Goal: Task Accomplishment & Management: Complete application form

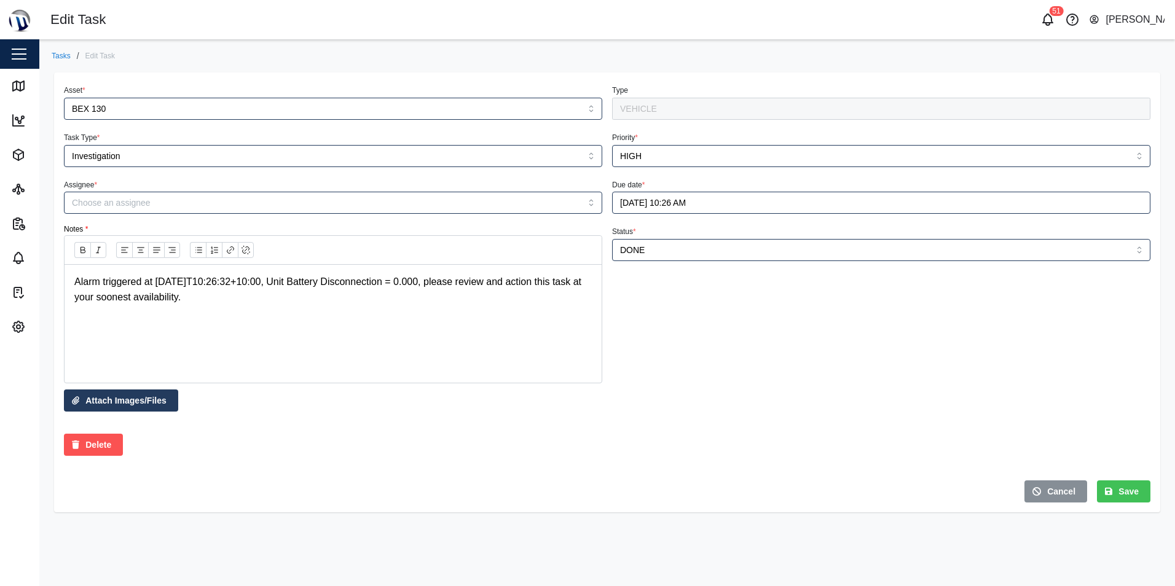
click at [1052, 497] on span "Cancel" at bounding box center [1061, 491] width 28 height 21
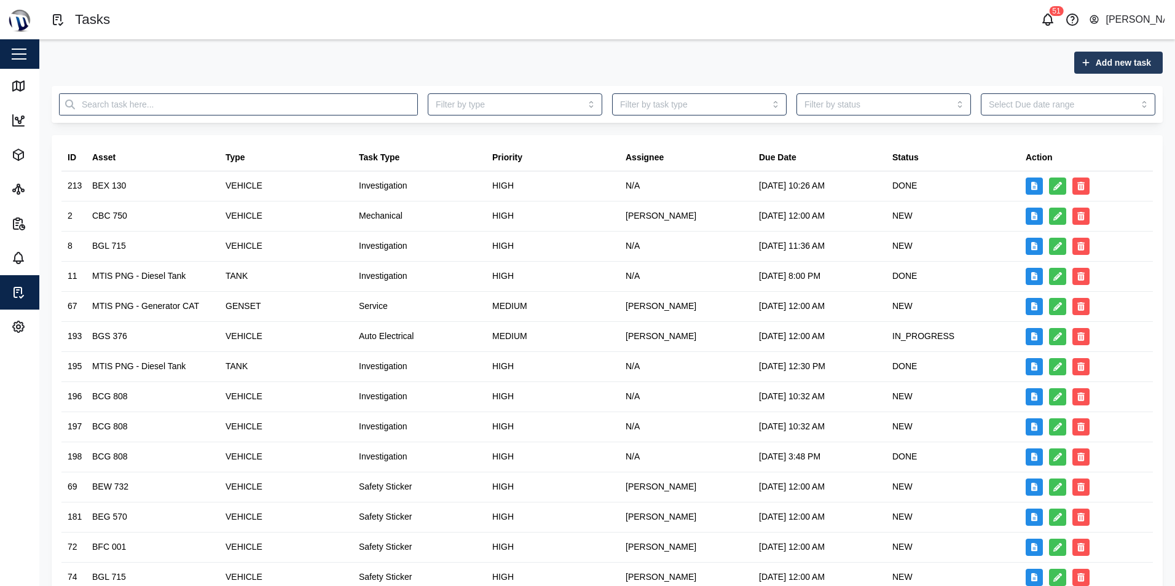
click at [1112, 68] on span "Add new task" at bounding box center [1123, 62] width 55 height 21
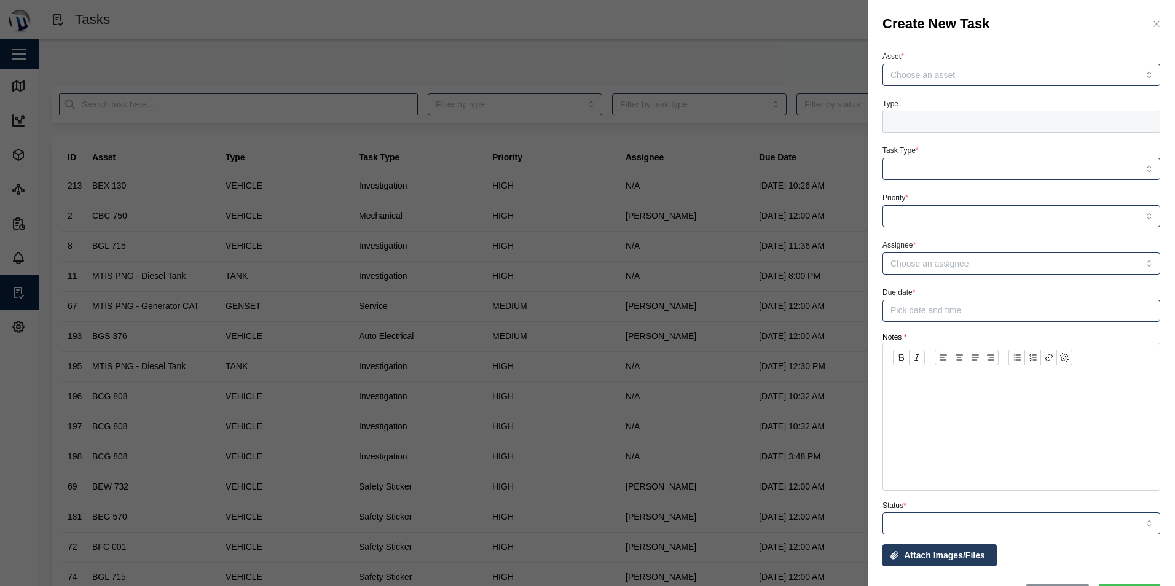
click at [1150, 19] on button "button" at bounding box center [1157, 24] width 14 height 14
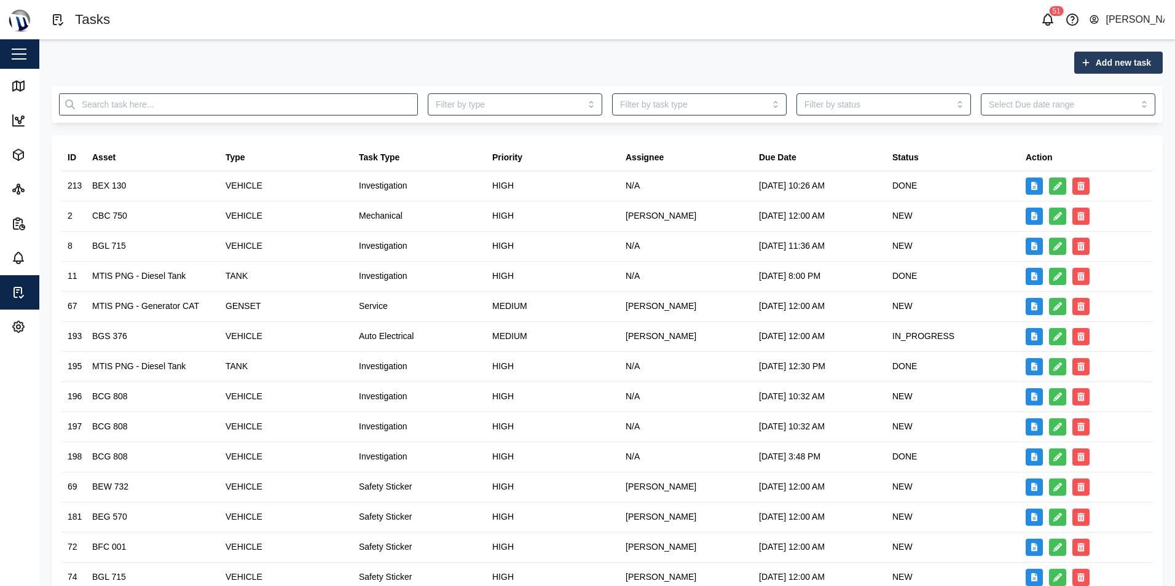
click at [1103, 65] on span "Add new task" at bounding box center [1123, 62] width 55 height 21
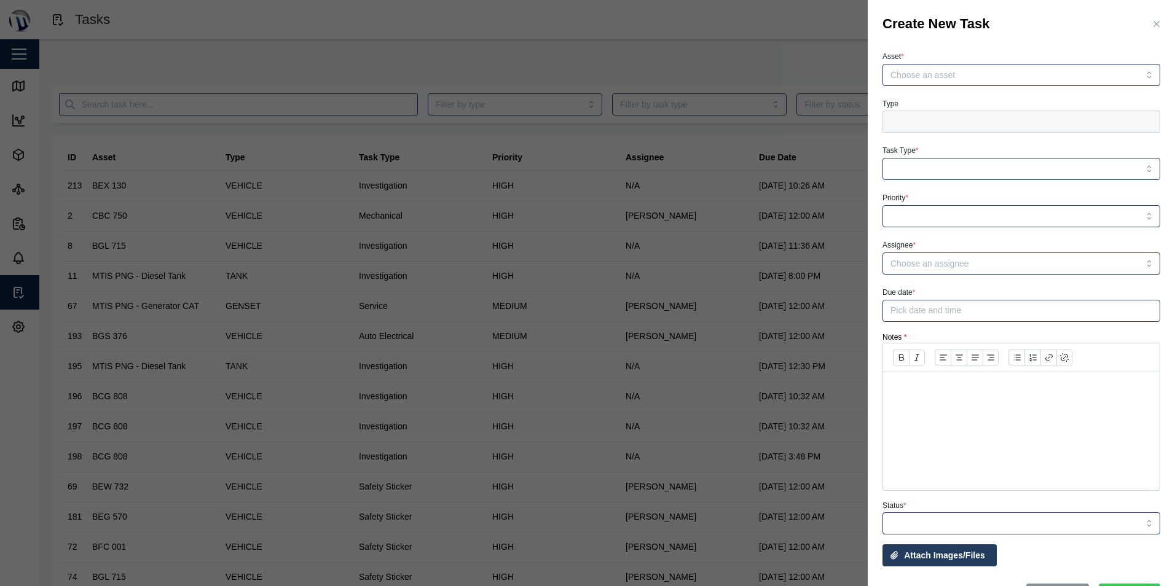
click at [953, 117] on div at bounding box center [1022, 122] width 278 height 22
click at [971, 84] on input "Asset *" at bounding box center [1022, 75] width 278 height 22
type input "BCG 808"
type input "VEHICLE"
click at [948, 120] on div "VEHICLE" at bounding box center [1022, 122] width 278 height 22
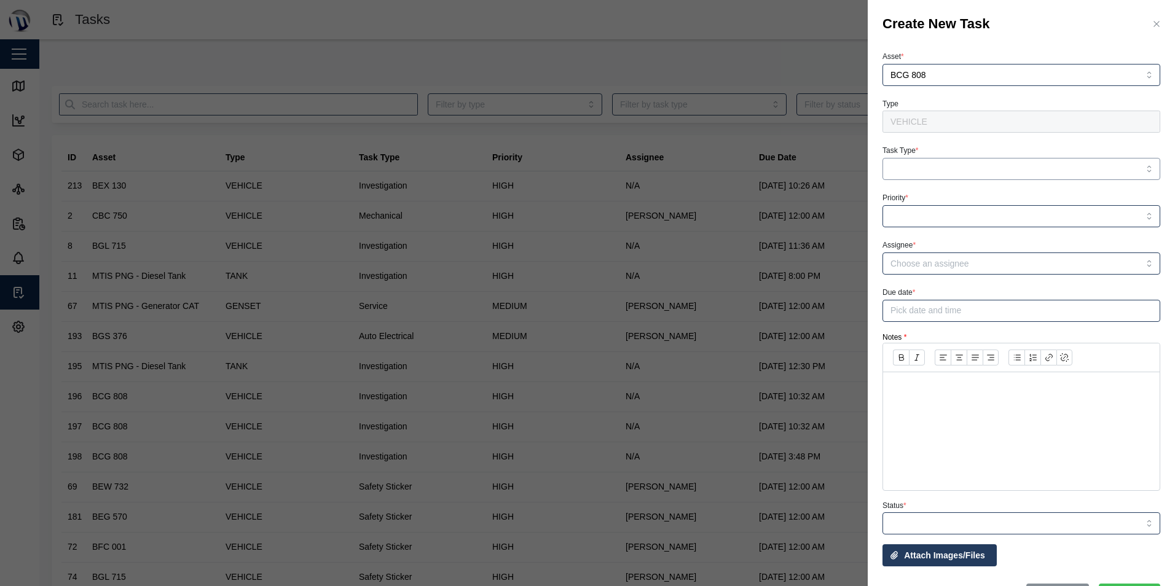
click at [936, 165] on input "Task Type *" at bounding box center [1022, 169] width 278 height 22
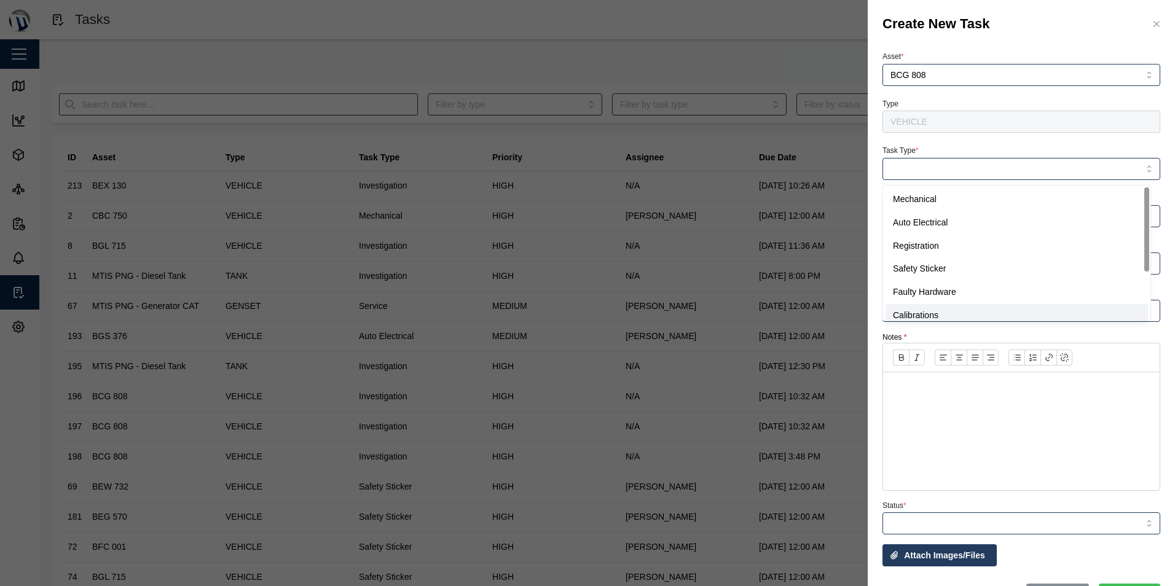
click at [978, 446] on div at bounding box center [1022, 417] width 278 height 148
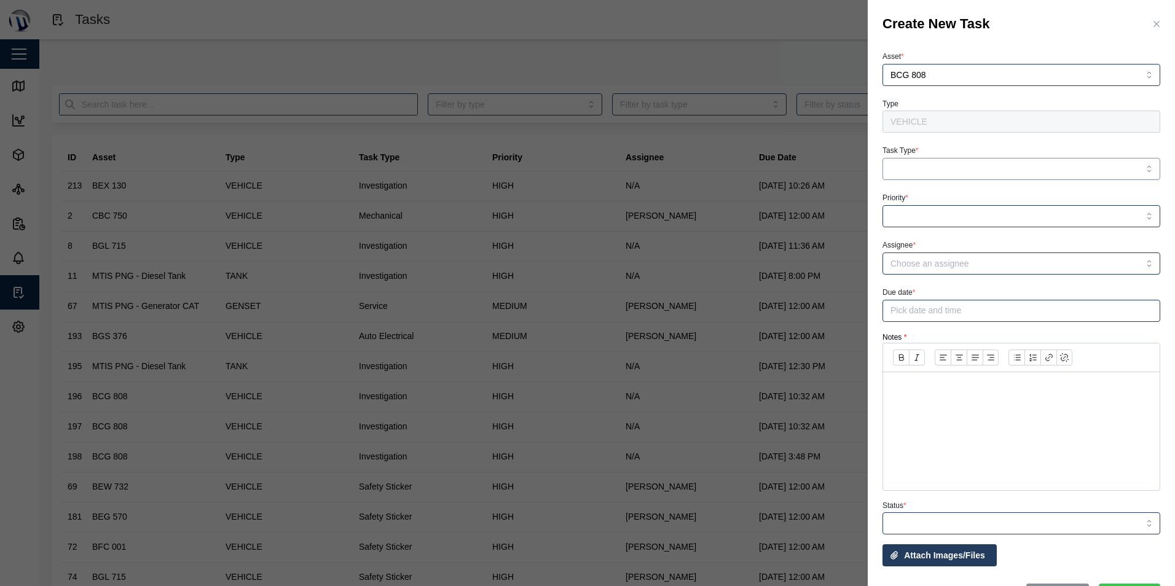
click at [984, 165] on input "Task Type *" at bounding box center [1022, 169] width 278 height 22
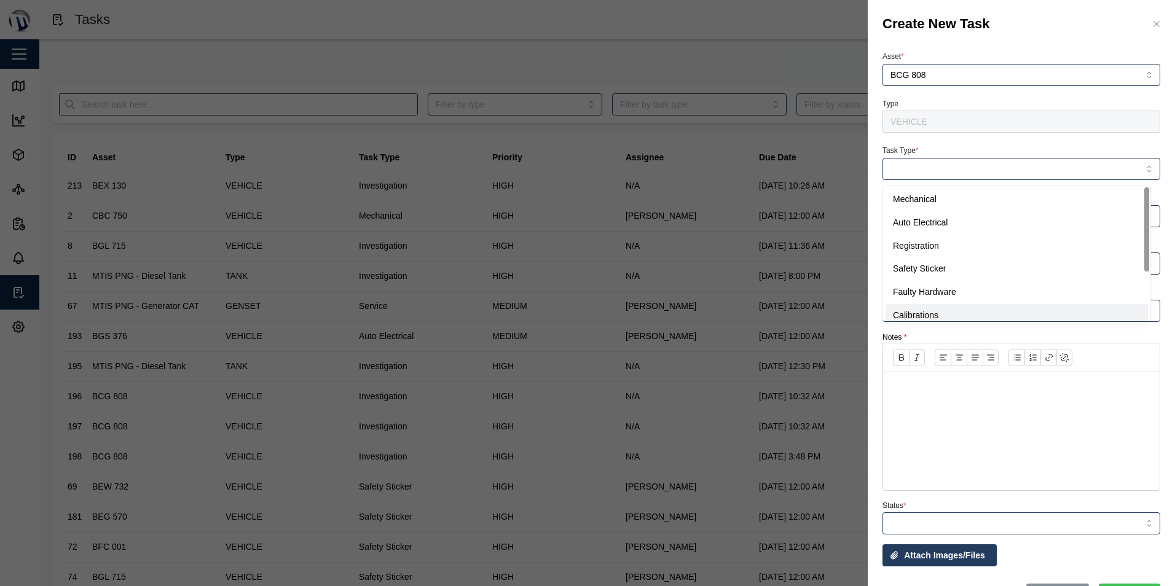
click at [987, 403] on div at bounding box center [1021, 389] width 277 height 35
